Goal: Task Accomplishment & Management: Use online tool/utility

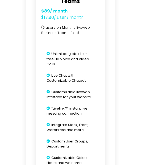
scroll to position [173, 0]
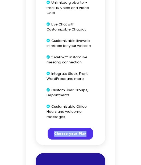
click at [58, 129] on button "Choose your Plan" at bounding box center [69, 134] width 45 height 12
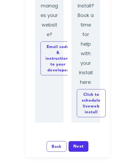
scroll to position [735, 0]
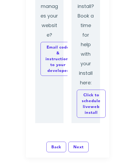
click at [82, 145] on link "Next" at bounding box center [78, 147] width 20 height 11
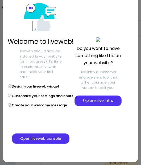
scroll to position [31, 0]
click at [53, 138] on button "Open liveweb console" at bounding box center [40, 138] width 57 height 11
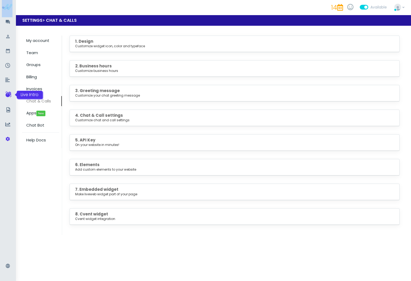
click at [8, 94] on icon at bounding box center [9, 94] width 6 height 6
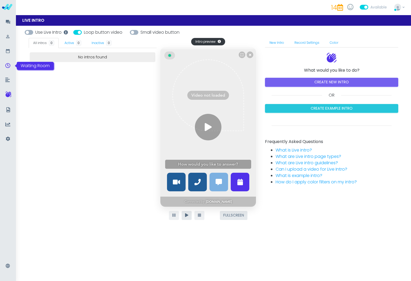
click at [8, 64] on icon at bounding box center [7, 65] width 5 height 5
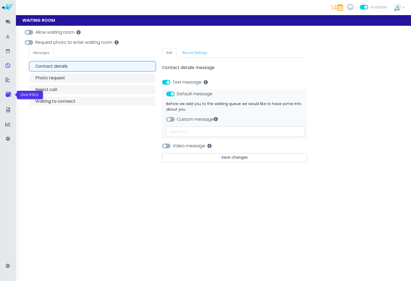
click at [8, 91] on icon at bounding box center [8, 94] width 6 height 6
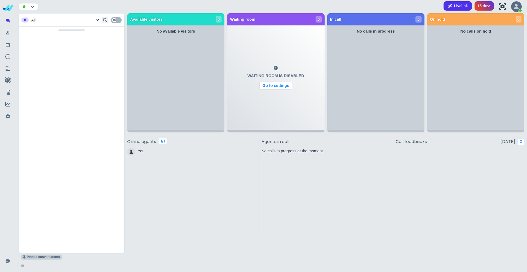
click at [461, 7] on b "Livelink" at bounding box center [461, 6] width 14 height 5
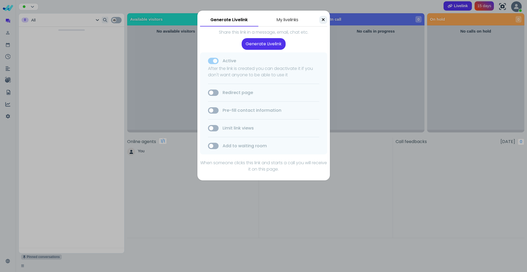
click at [259, 73] on div "After the link is created you can deactivate it if you don't want anyone to be …" at bounding box center [263, 72] width 111 height 13
click at [269, 45] on button "Generate Livelink" at bounding box center [264, 44] width 44 height 12
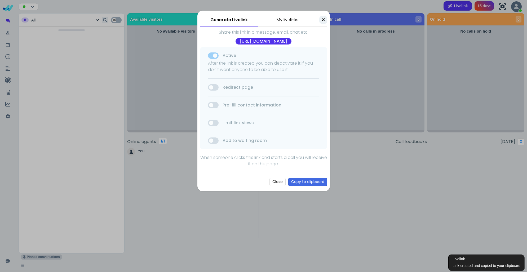
click at [239, 44] on div "https://proxy.liveweb.io/call-share/bRgVG-LVLj6-dmYQo" at bounding box center [264, 41] width 56 height 6
copy div "https://proxy.liveweb.io/call-share/bRgVG-LVLj6-dmYQo"
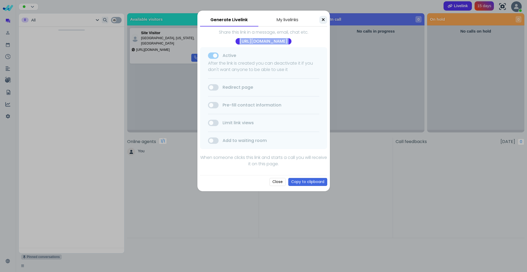
click at [276, 186] on button "Close" at bounding box center [278, 182] width 16 height 8
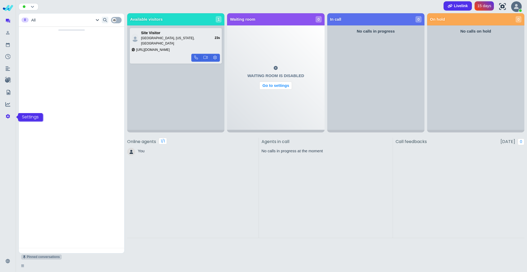
click at [10, 114] on icon at bounding box center [7, 116] width 5 height 7
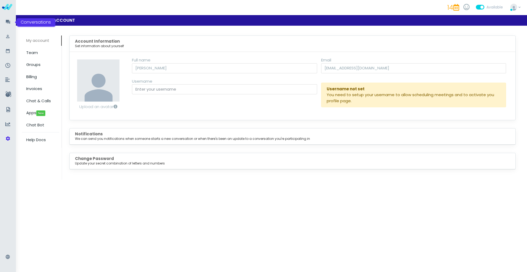
click at [13, 21] on div at bounding box center [7, 22] width 12 height 12
click at [11, 21] on link at bounding box center [7, 22] width 13 height 12
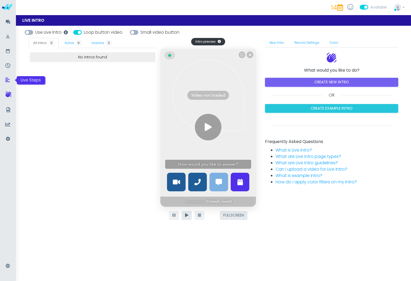
click at [10, 78] on link at bounding box center [7, 80] width 13 height 12
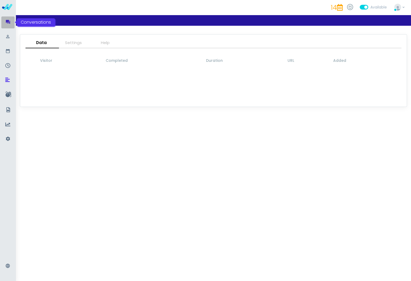
click at [10, 23] on icon at bounding box center [7, 22] width 5 height 7
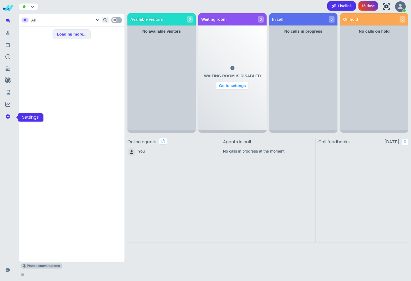
click at [6, 119] on icon at bounding box center [7, 116] width 5 height 7
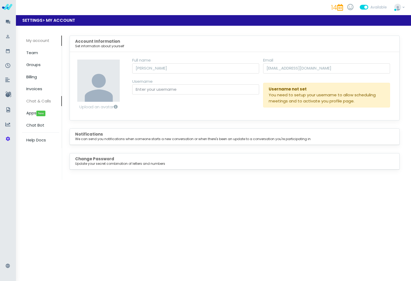
click at [43, 102] on span "Chat & Calls" at bounding box center [38, 101] width 25 height 6
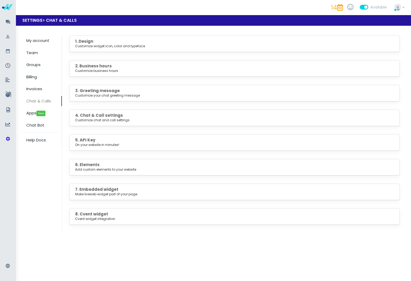
click at [87, 122] on small "Customize chat and call settings" at bounding box center [234, 120] width 318 height 5
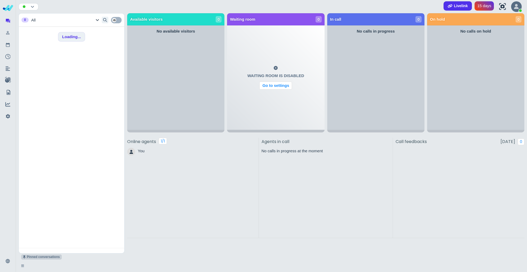
click at [459, 6] on b "Livelink" at bounding box center [461, 6] width 14 height 5
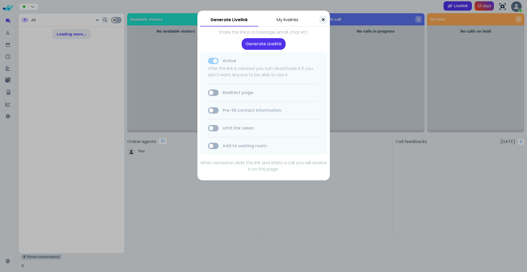
click at [285, 22] on div "My livelinks" at bounding box center [288, 19] width 58 height 13
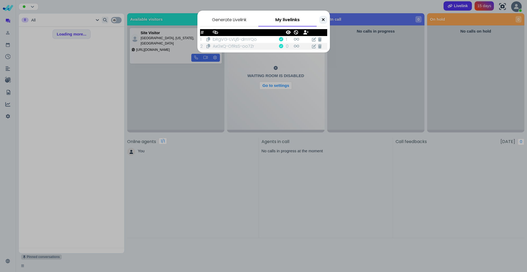
click at [229, 20] on div "Generate Livelink" at bounding box center [229, 19] width 58 height 13
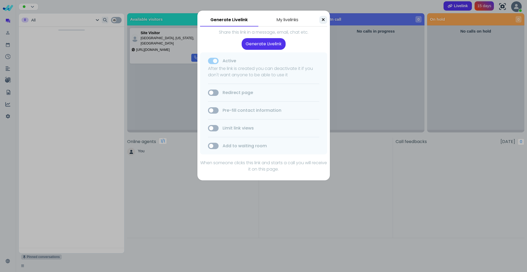
click at [291, 24] on div "My livelinks" at bounding box center [288, 19] width 58 height 13
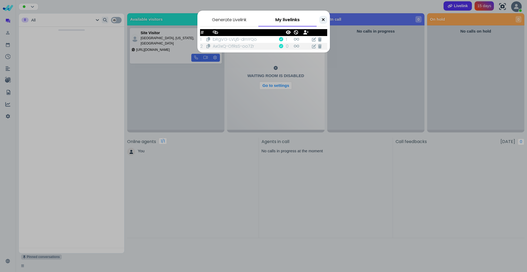
click at [223, 18] on div "Generate Livelink" at bounding box center [229, 19] width 58 height 13
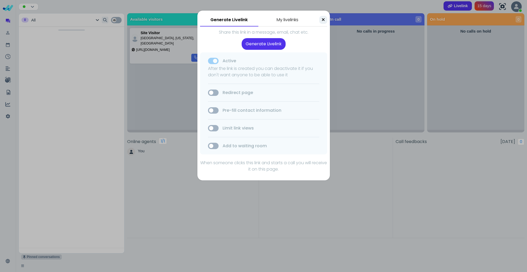
click at [238, 64] on div "Active After the link is created you can deactivate it if you don't want anyone…" at bounding box center [263, 104] width 127 height 102
click at [221, 93] on label "Redirect page" at bounding box center [263, 93] width 111 height 6
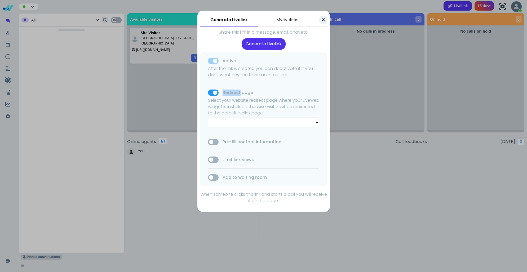
click at [221, 93] on label "Redirect page" at bounding box center [263, 93] width 111 height 6
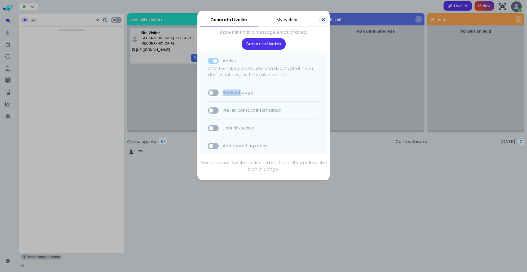
click at [219, 94] on label "Redirect page" at bounding box center [263, 93] width 111 height 6
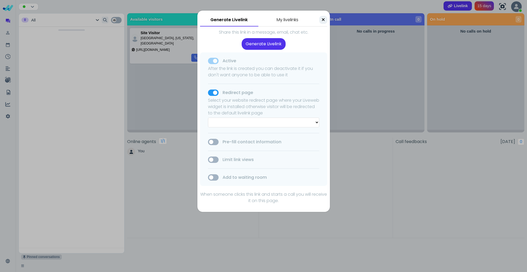
click at [230, 121] on select at bounding box center [263, 123] width 111 height 10
click at [215, 86] on div "Active After the link is created you can deactivate it if you don't want anyone…" at bounding box center [263, 120] width 127 height 134
click at [215, 91] on span at bounding box center [213, 93] width 11 height 6
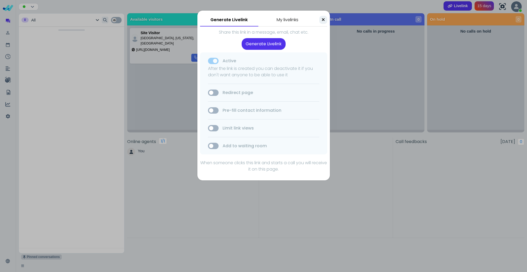
click at [215, 112] on span at bounding box center [213, 110] width 11 height 6
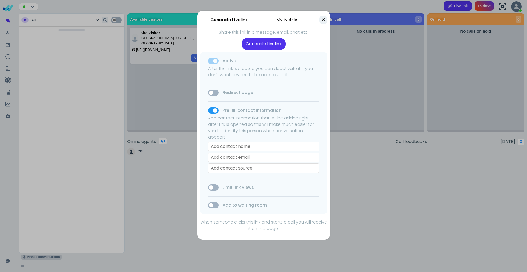
click at [321, 19] on button at bounding box center [324, 20] width 8 height 8
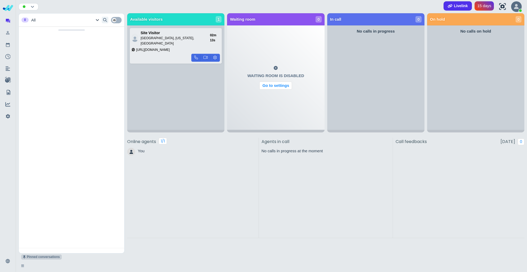
click at [113, 21] on span at bounding box center [116, 20] width 11 height 6
